Goal: Task Accomplishment & Management: Use online tool/utility

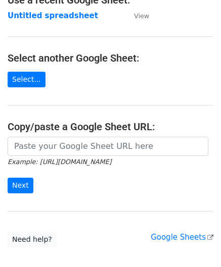
scroll to position [101, 0]
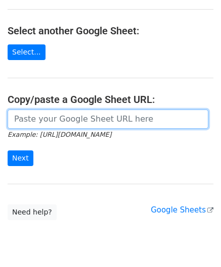
click at [42, 118] on input "url" at bounding box center [108, 119] width 201 height 19
paste input "[URL][DOMAIN_NAME]"
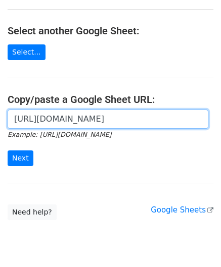
scroll to position [0, 213]
type input "https://docs.google.com/spreadsheets/d/1kxcER0FR4jL_aUWttR_3BYLcNkHKrTocMSPzot2…"
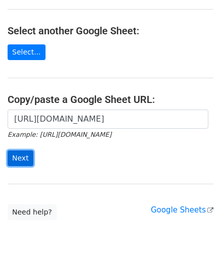
click at [24, 154] on input "Next" at bounding box center [21, 159] width 26 height 16
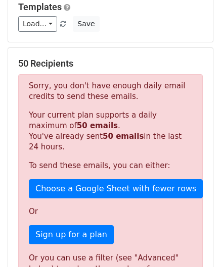
scroll to position [341, 0]
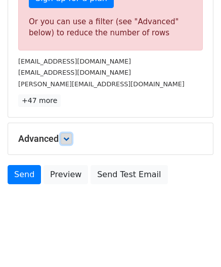
click at [67, 137] on icon at bounding box center [66, 139] width 6 height 6
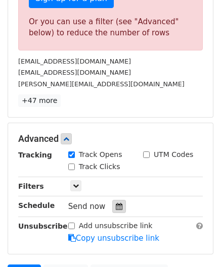
click at [116, 204] on icon at bounding box center [119, 206] width 7 height 7
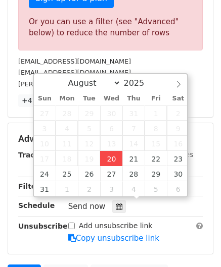
type input "[DATE] 12:00"
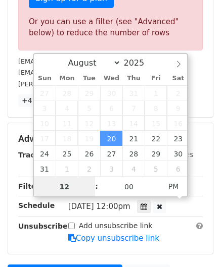
paste input "5"
type input "5"
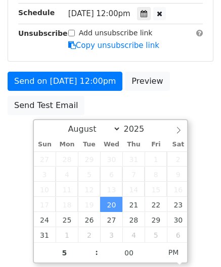
type input "[DATE] 17:00"
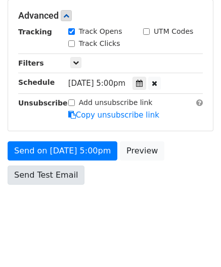
scroll to position [463, 0]
